Goal: Information Seeking & Learning: Learn about a topic

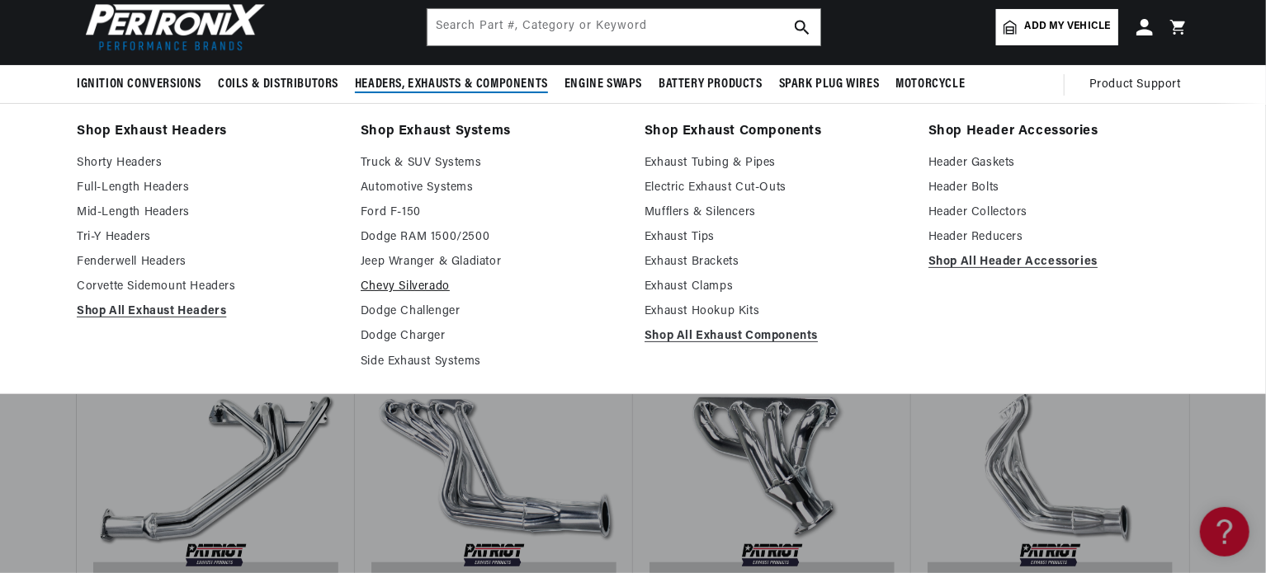
scroll to position [0, 1030]
click at [410, 361] on link "Side Exhaust Systems" at bounding box center [491, 362] width 261 height 20
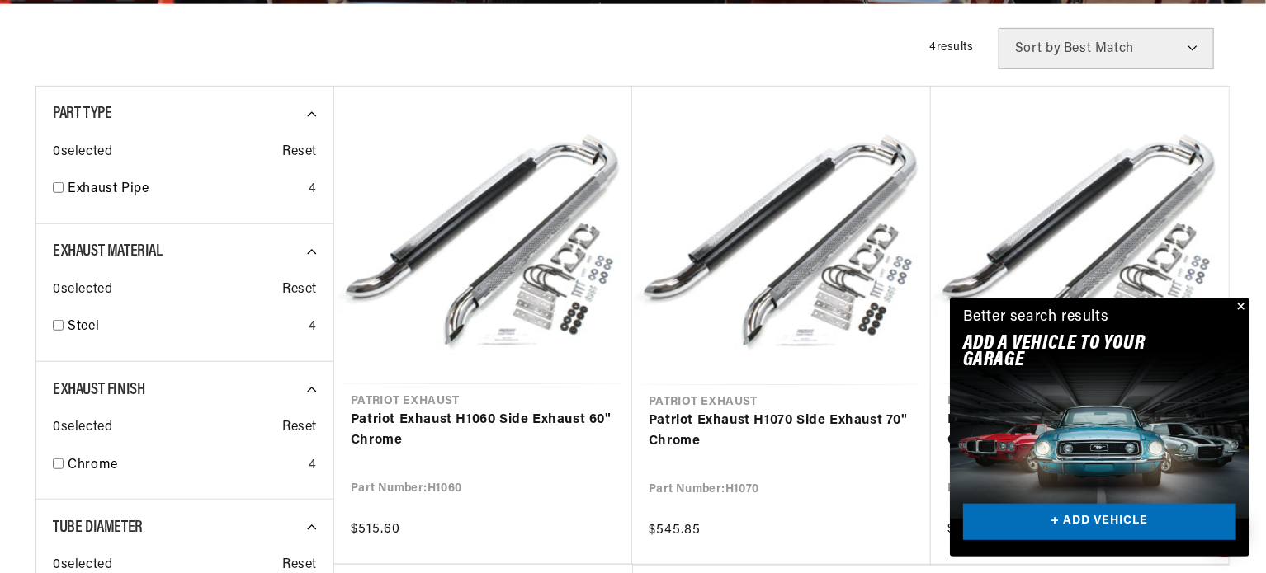
click at [1246, 304] on button "Close" at bounding box center [1239, 308] width 20 height 20
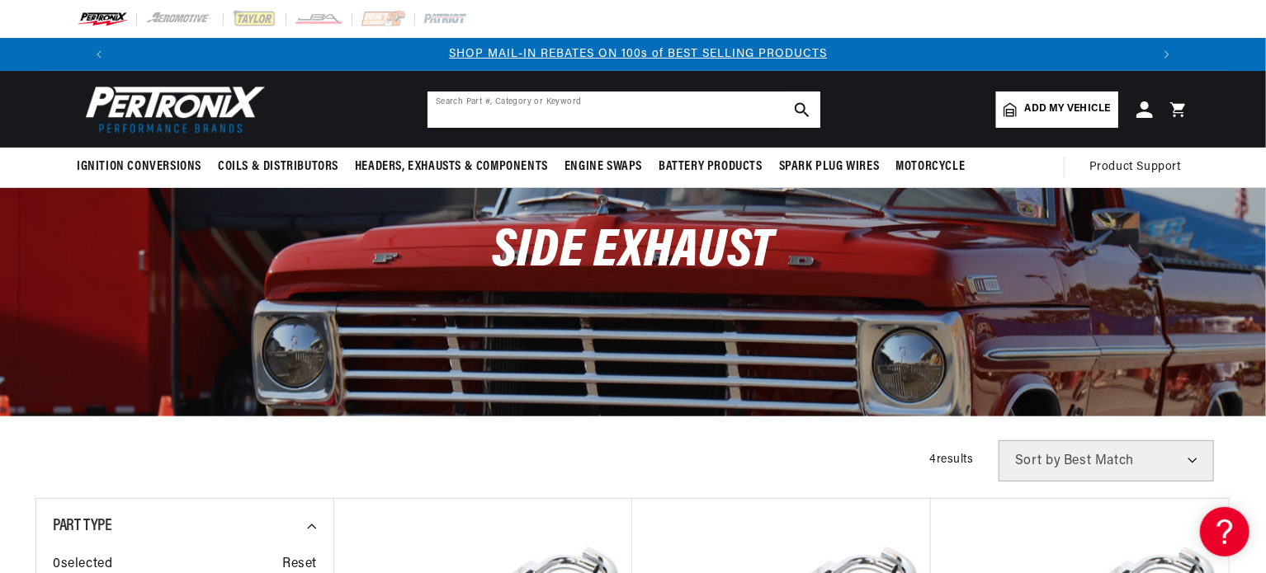
click at [591, 106] on input "text" at bounding box center [623, 110] width 393 height 36
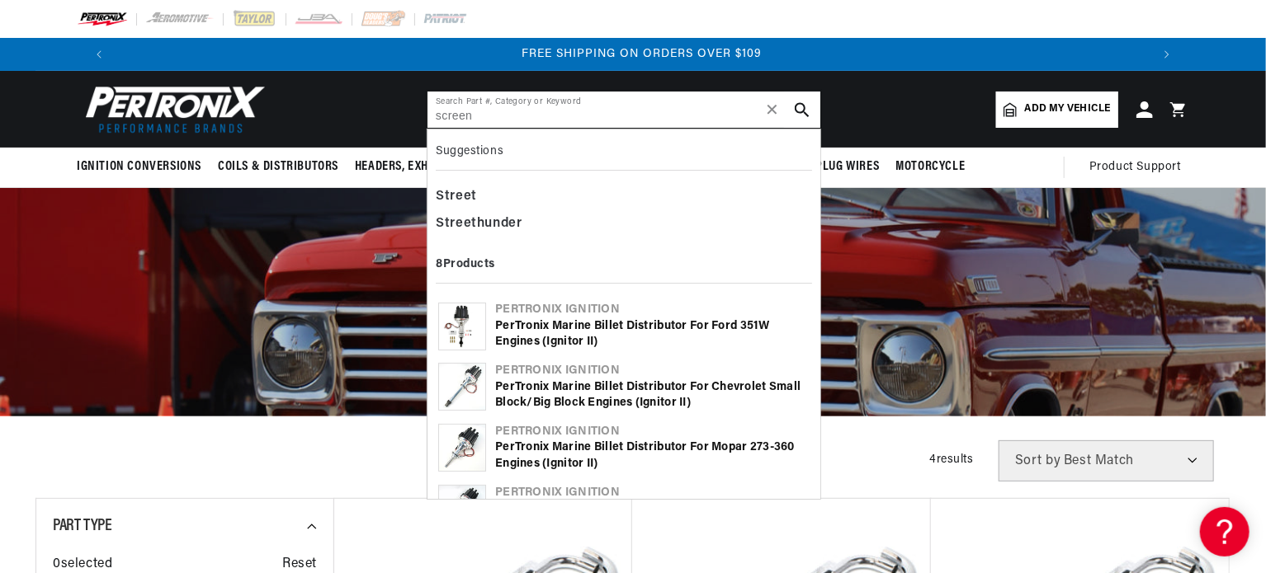
type input "screen"
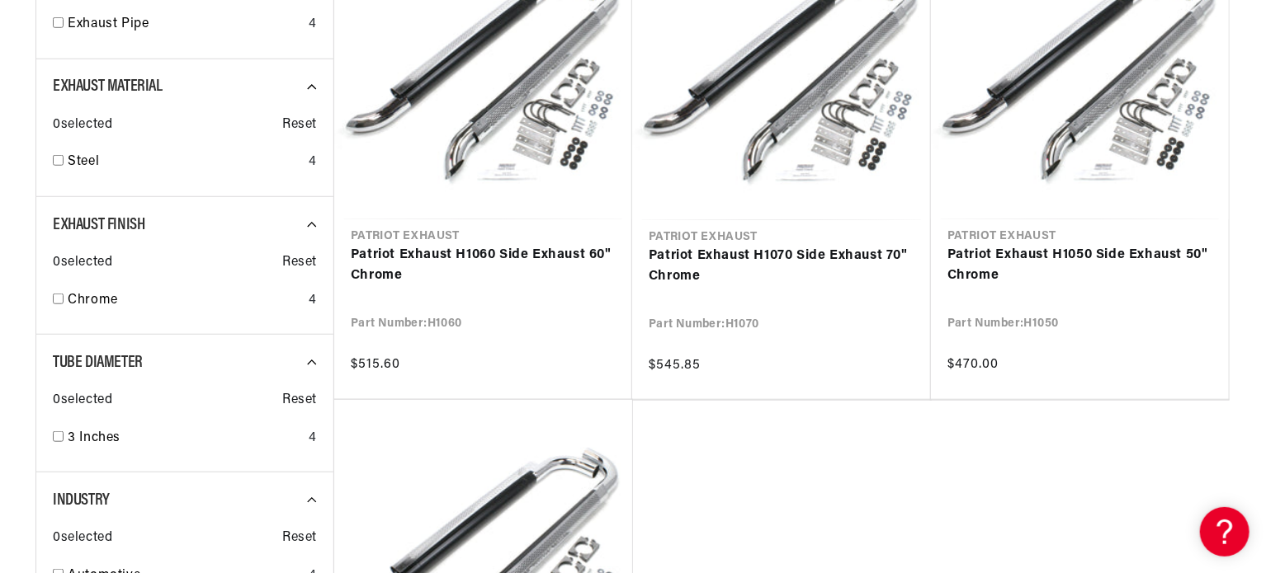
scroll to position [0, 2060]
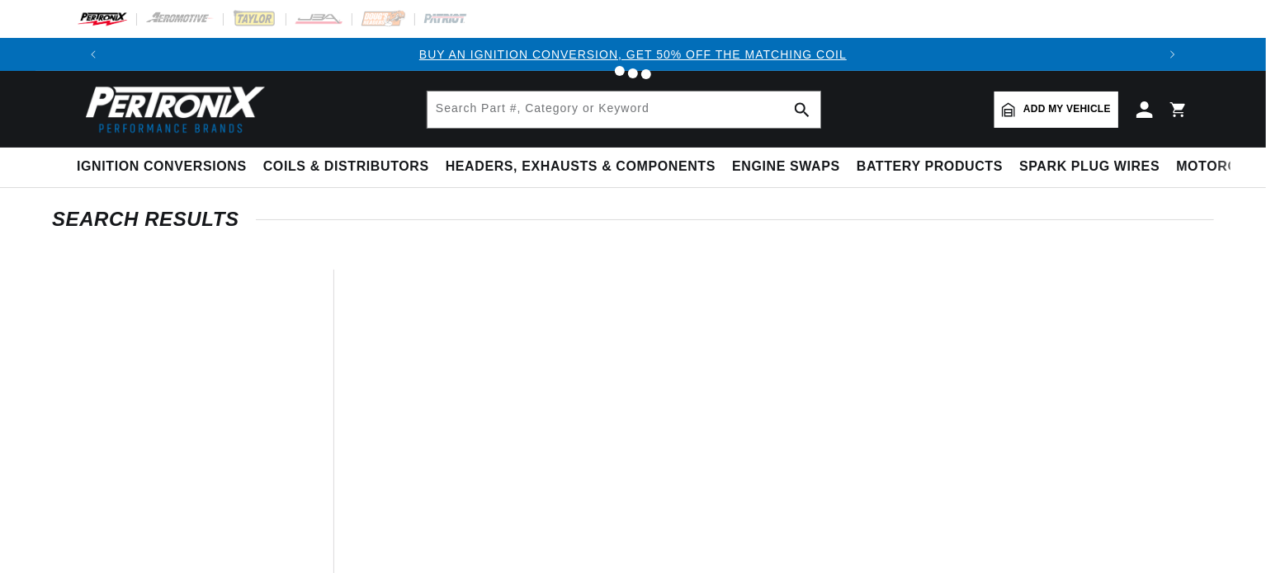
type input "screen"
